Goal: Task Accomplishment & Management: Use online tool/utility

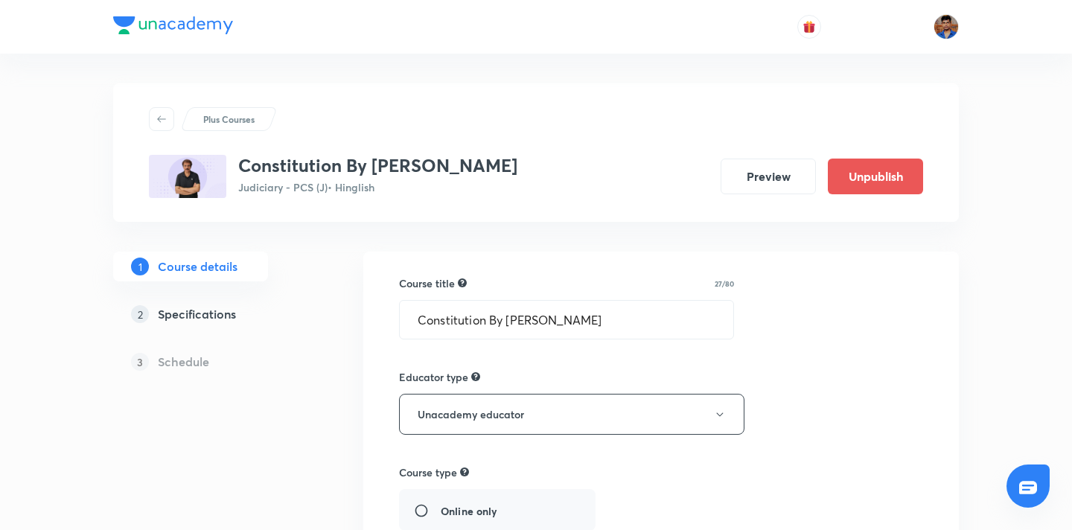
click at [168, 112] on div at bounding box center [161, 119] width 25 height 24
radio input "true"
radio input "false"
